Goal: Information Seeking & Learning: Learn about a topic

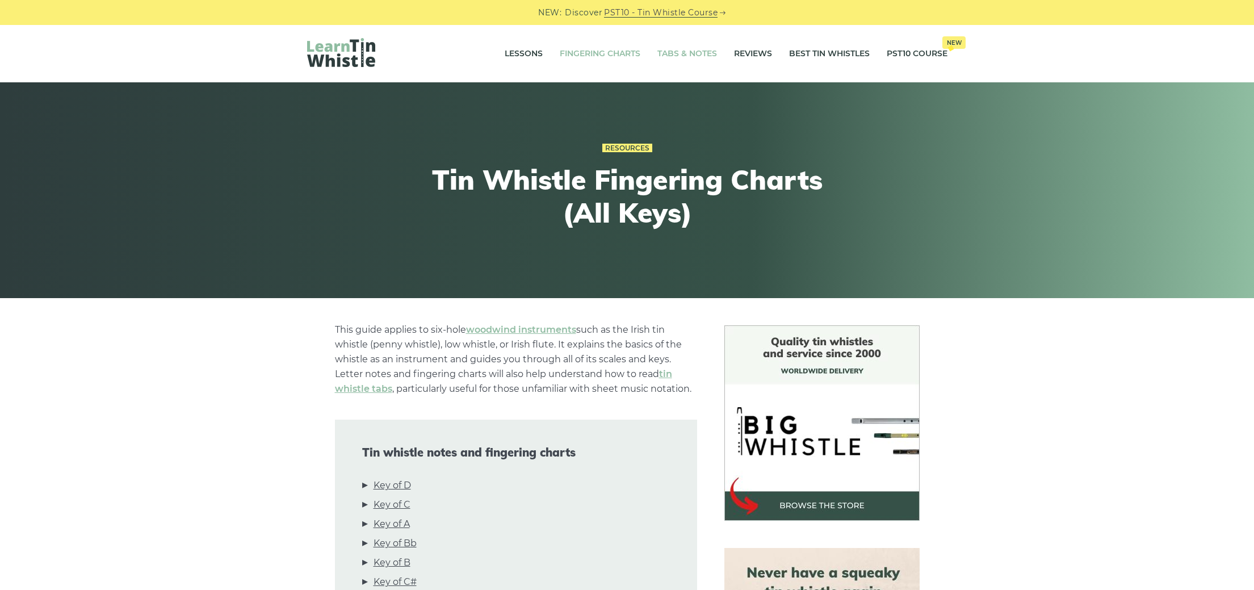
click at [683, 50] on link "Tabs & Notes" at bounding box center [688, 54] width 60 height 28
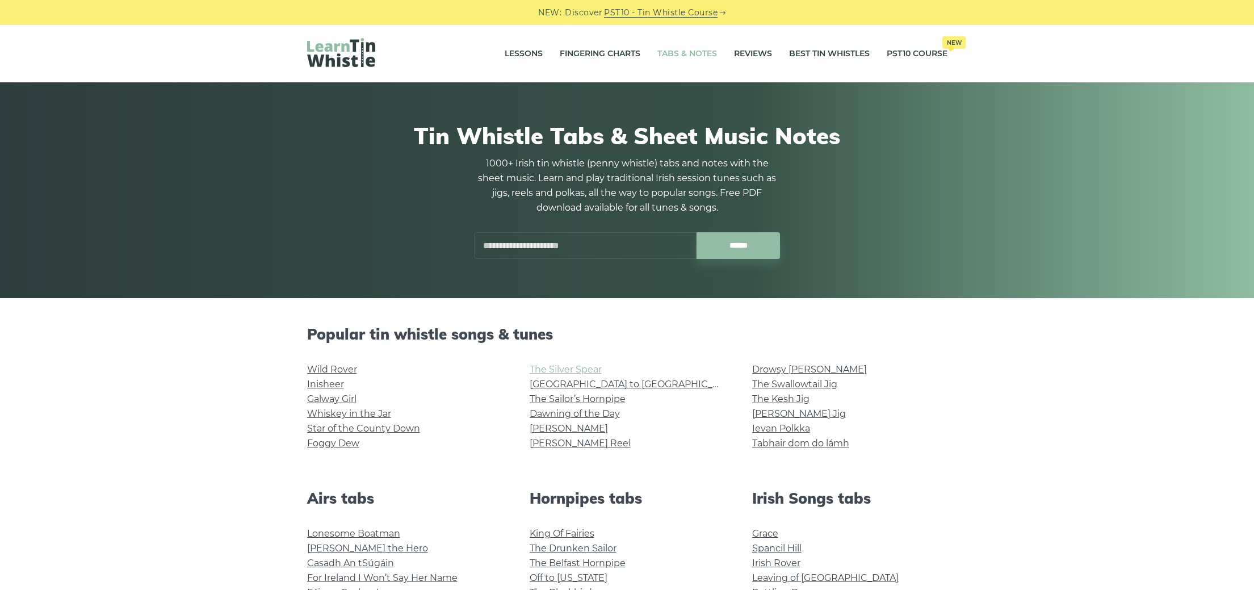
click at [591, 366] on link "The Silver Spear" at bounding box center [566, 369] width 72 height 11
click at [592, 383] on link "[GEOGRAPHIC_DATA] to [GEOGRAPHIC_DATA]" at bounding box center [635, 384] width 210 height 11
click at [340, 365] on link "Wild Rover" at bounding box center [332, 369] width 50 height 11
click at [330, 379] on link "Inisheer" at bounding box center [325, 384] width 37 height 11
click at [354, 395] on link "Galway Girl" at bounding box center [331, 399] width 49 height 11
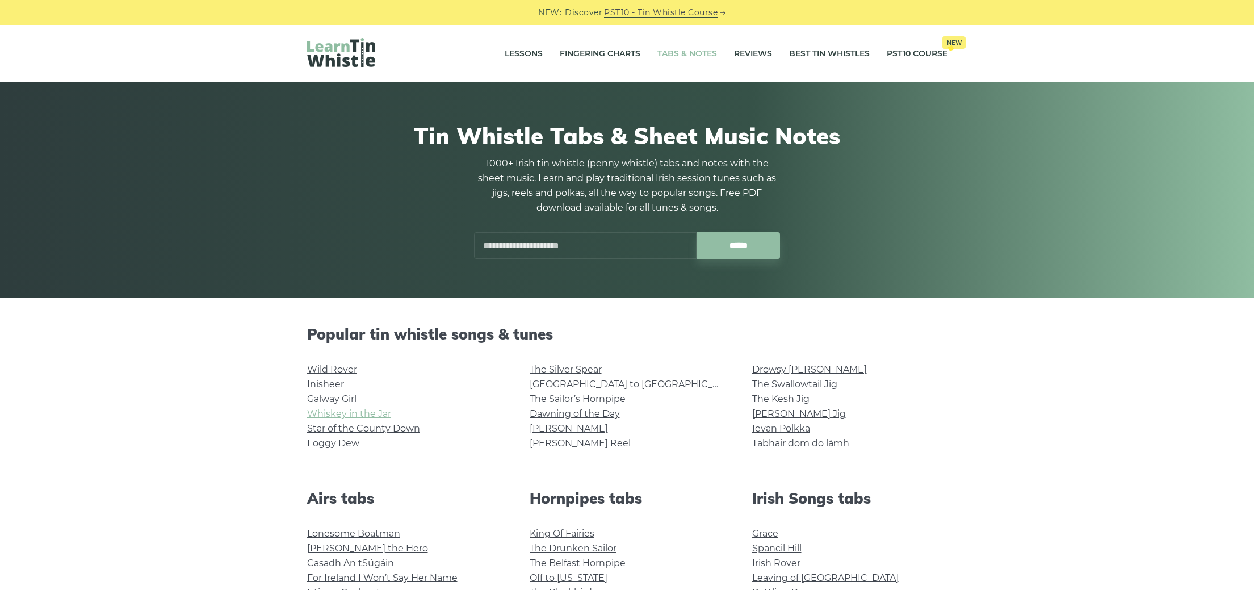
click at [376, 410] on link "Whiskey in the Jar" at bounding box center [349, 413] width 84 height 11
click at [352, 445] on link "Foggy Dew" at bounding box center [333, 443] width 52 height 11
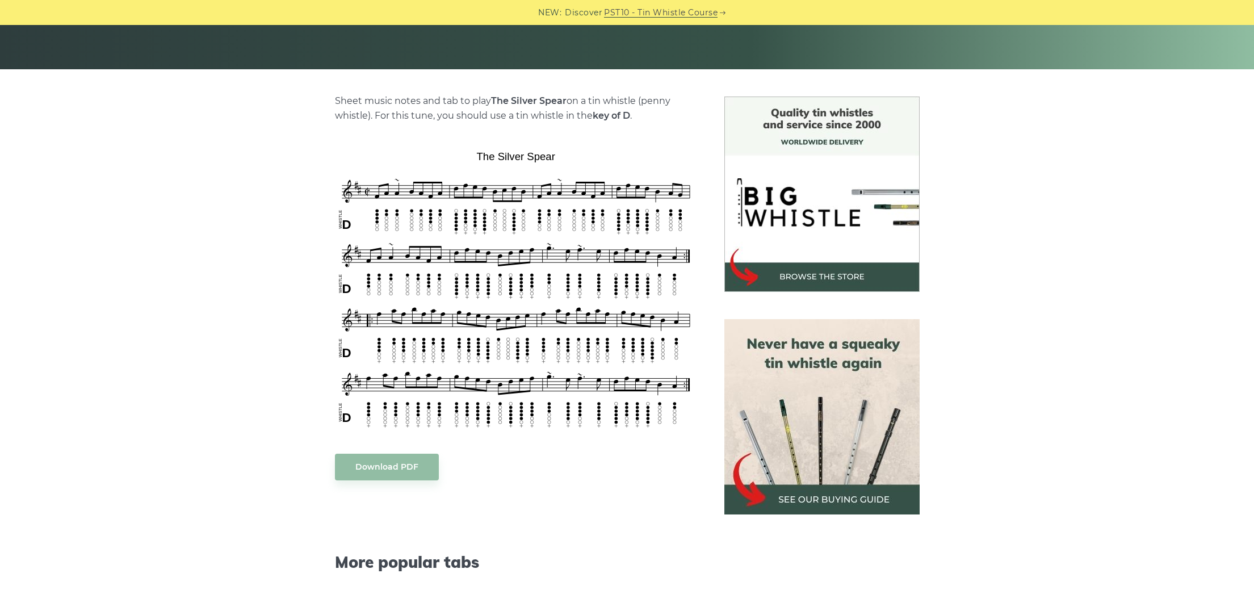
scroll to position [232, 0]
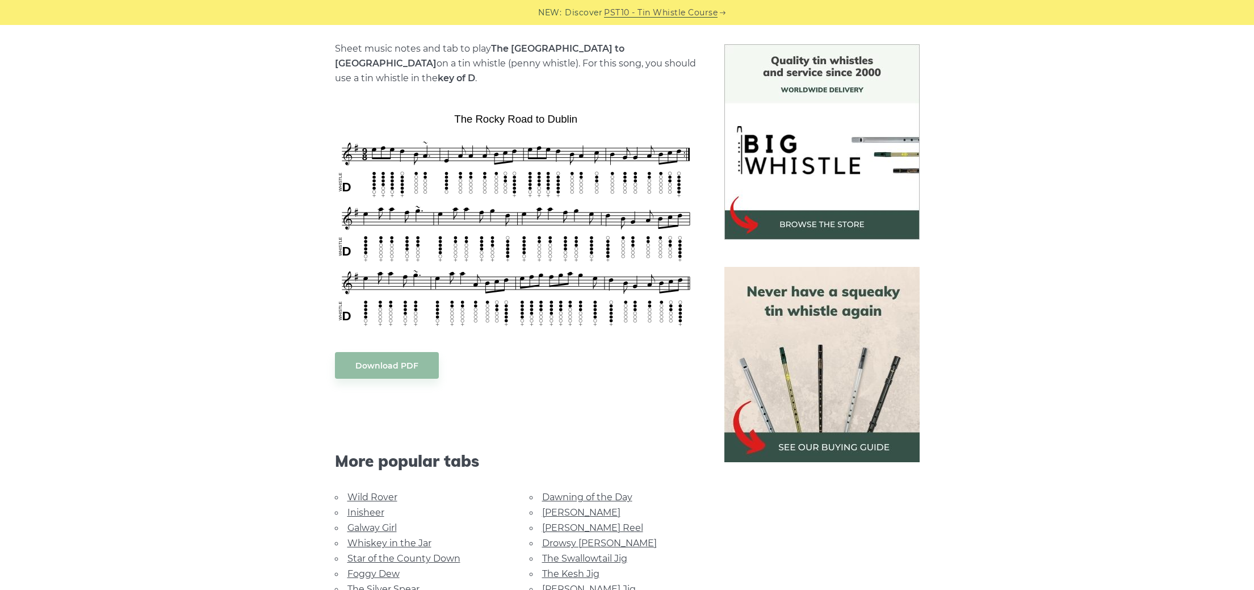
scroll to position [279, 0]
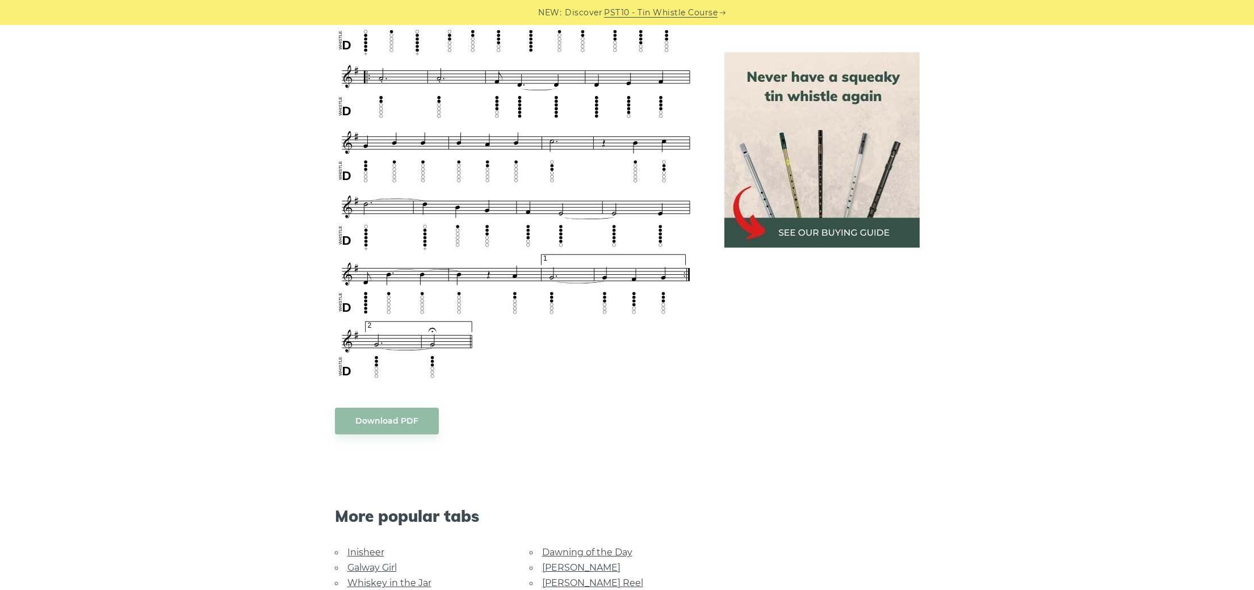
scroll to position [700, 0]
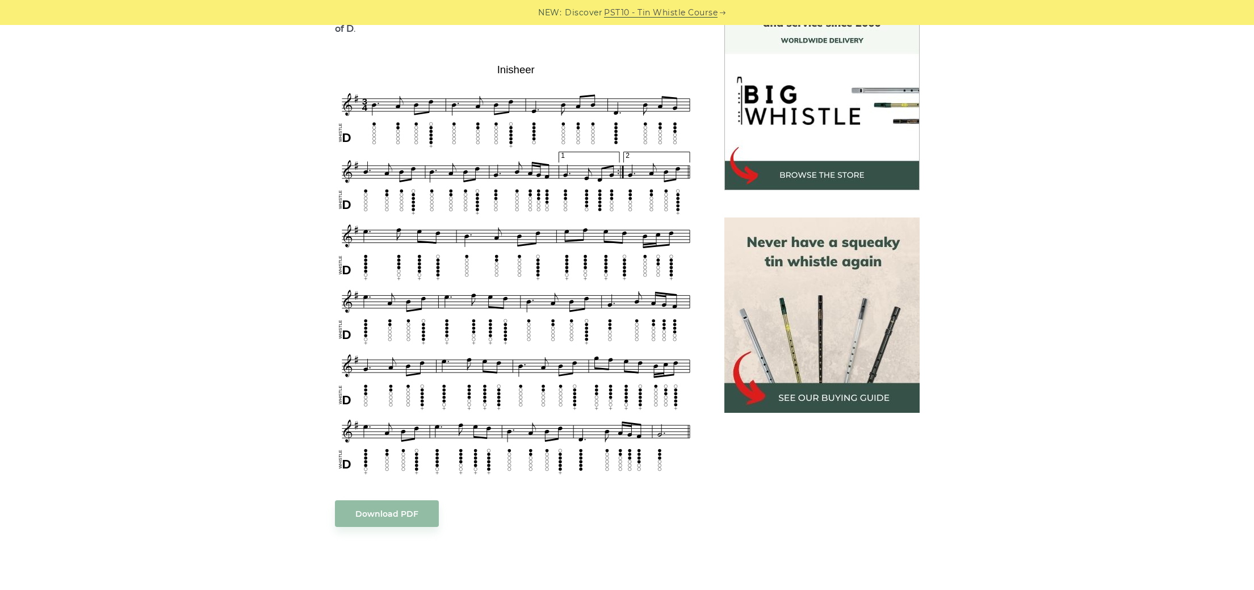
scroll to position [336, 0]
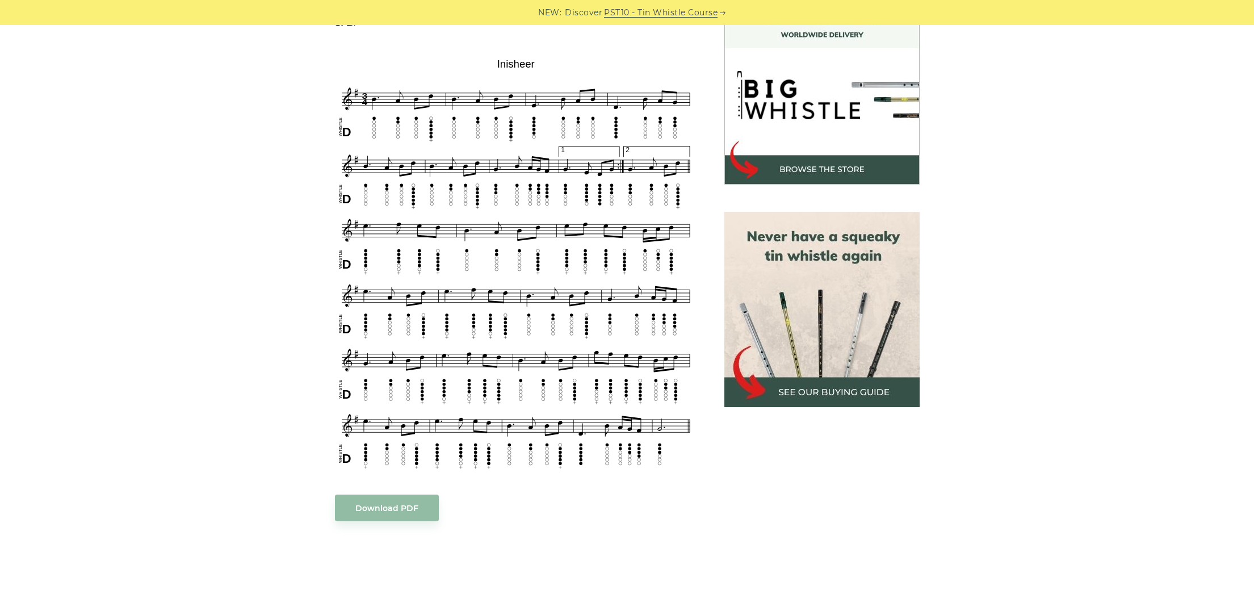
click at [966, 91] on div "Sheet music notes and tab to play Inisheer (Inis Oírr) on a tin whistle ([PERSO…" at bounding box center [627, 443] width 1254 height 909
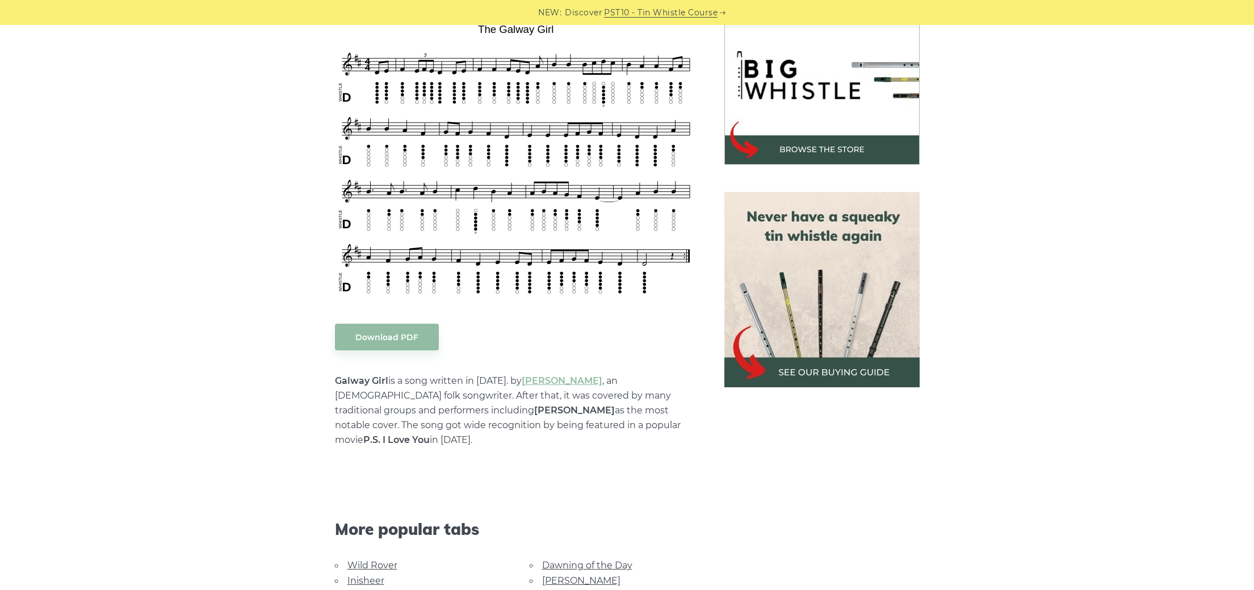
scroll to position [354, 0]
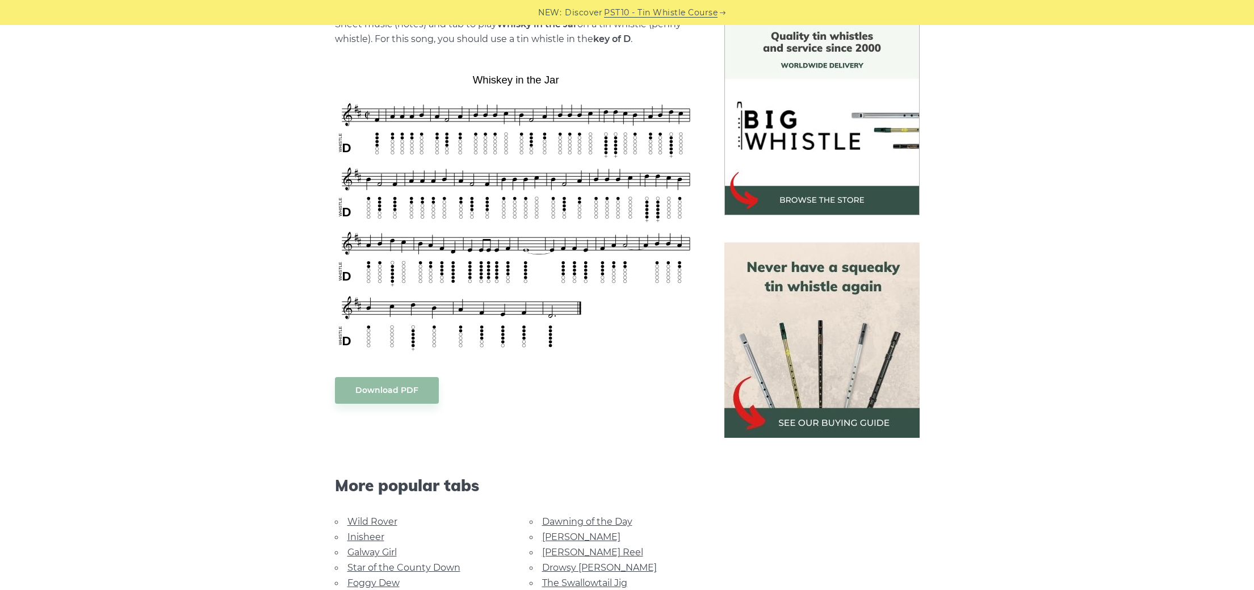
scroll to position [306, 0]
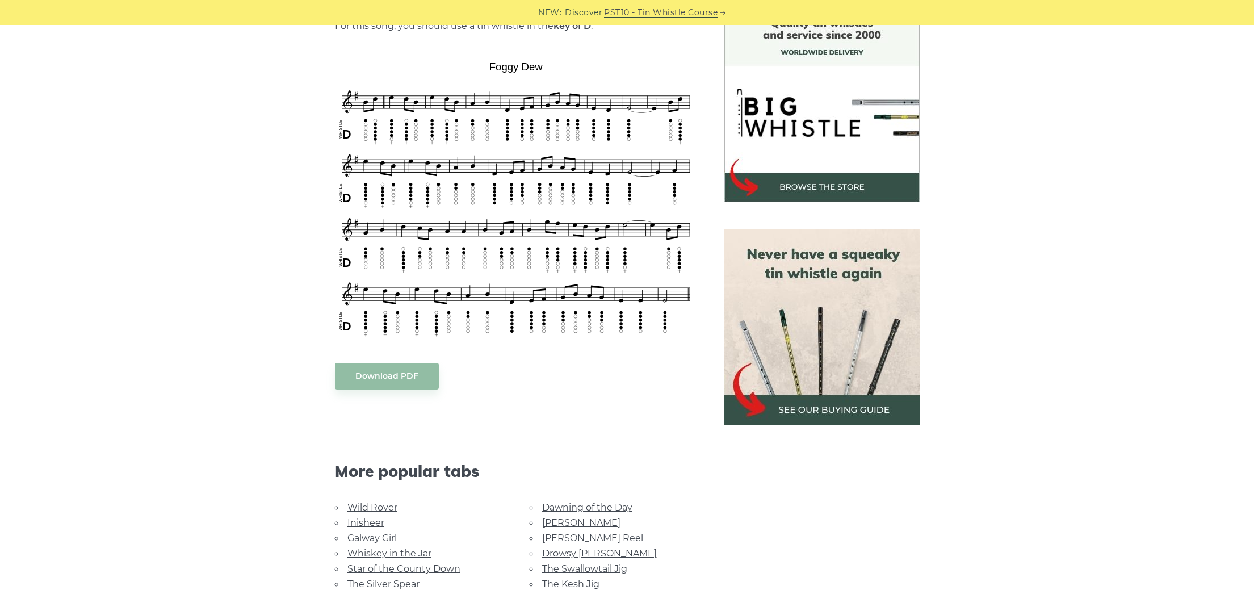
scroll to position [341, 0]
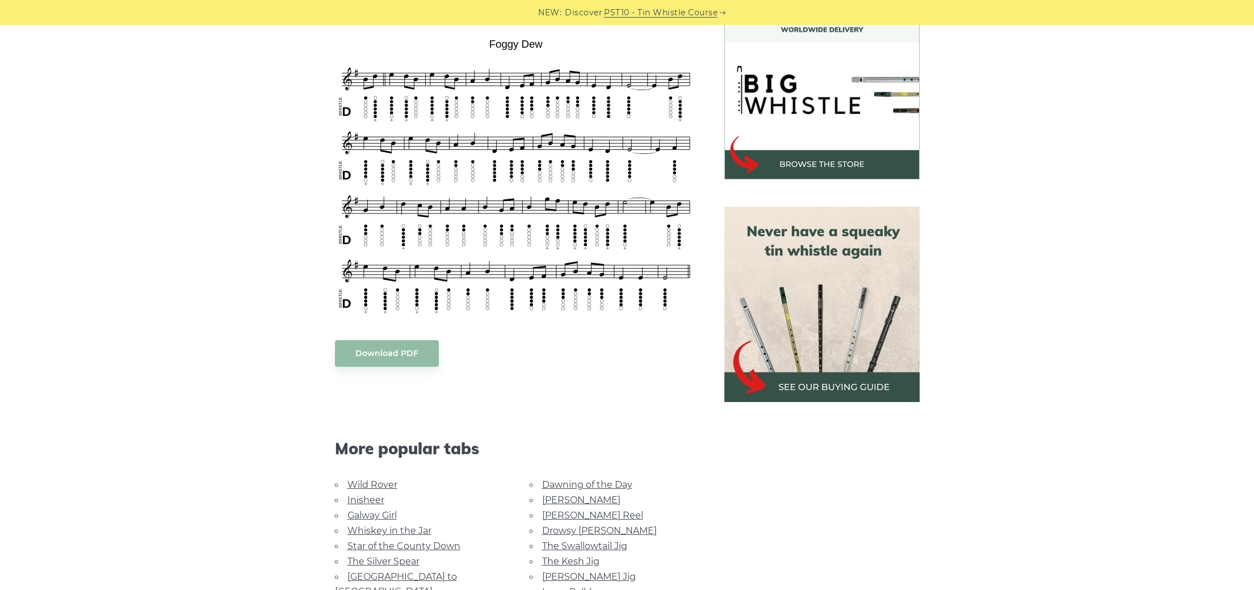
click at [430, 542] on link "Star of the County Down" at bounding box center [404, 546] width 113 height 11
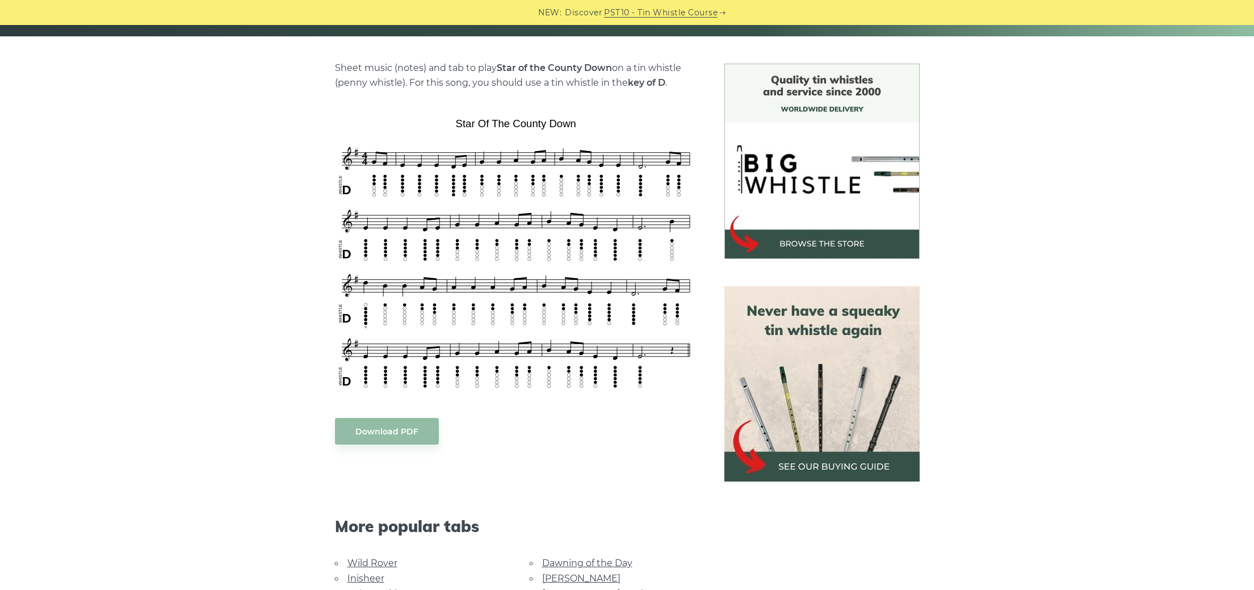
scroll to position [328, 0]
